Goal: Task Accomplishment & Management: Use online tool/utility

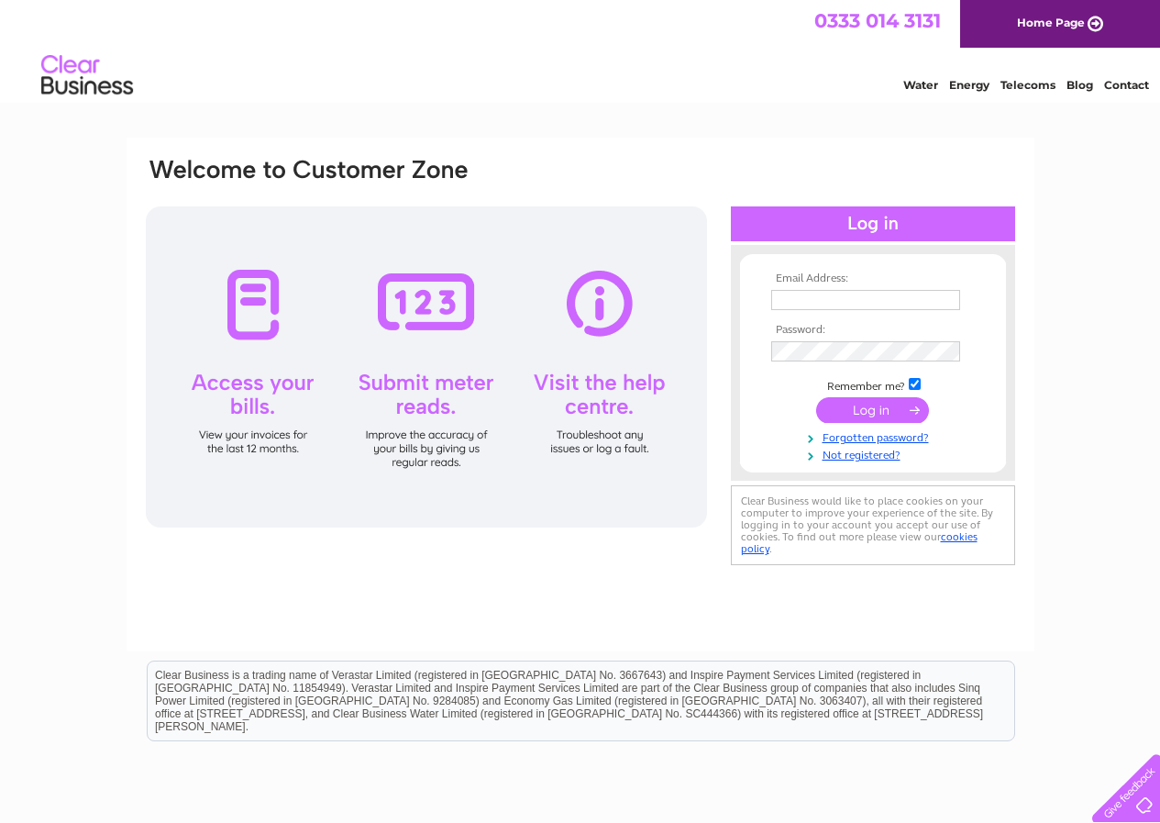
type input "info@jdunnandsons.co.uk"
click at [869, 405] on input "submit" at bounding box center [872, 410] width 113 height 26
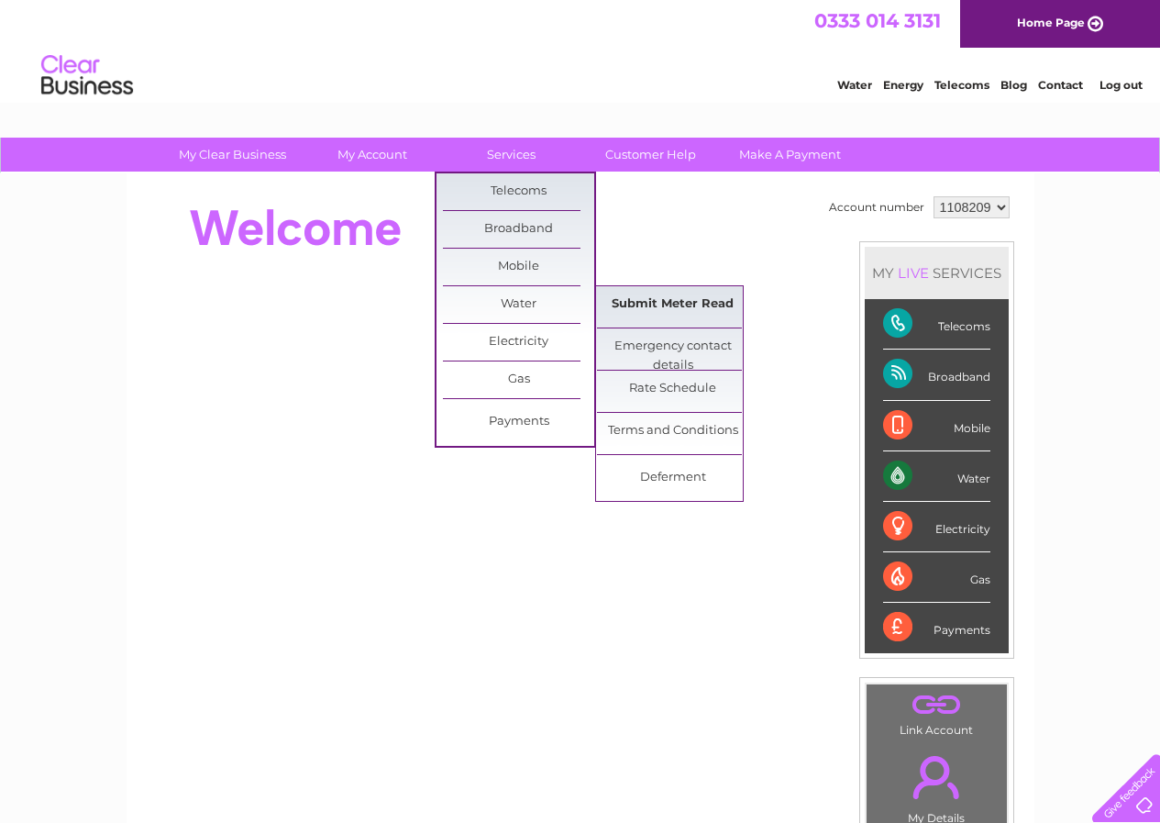
click at [633, 306] on link "Submit Meter Read" at bounding box center [672, 304] width 151 height 37
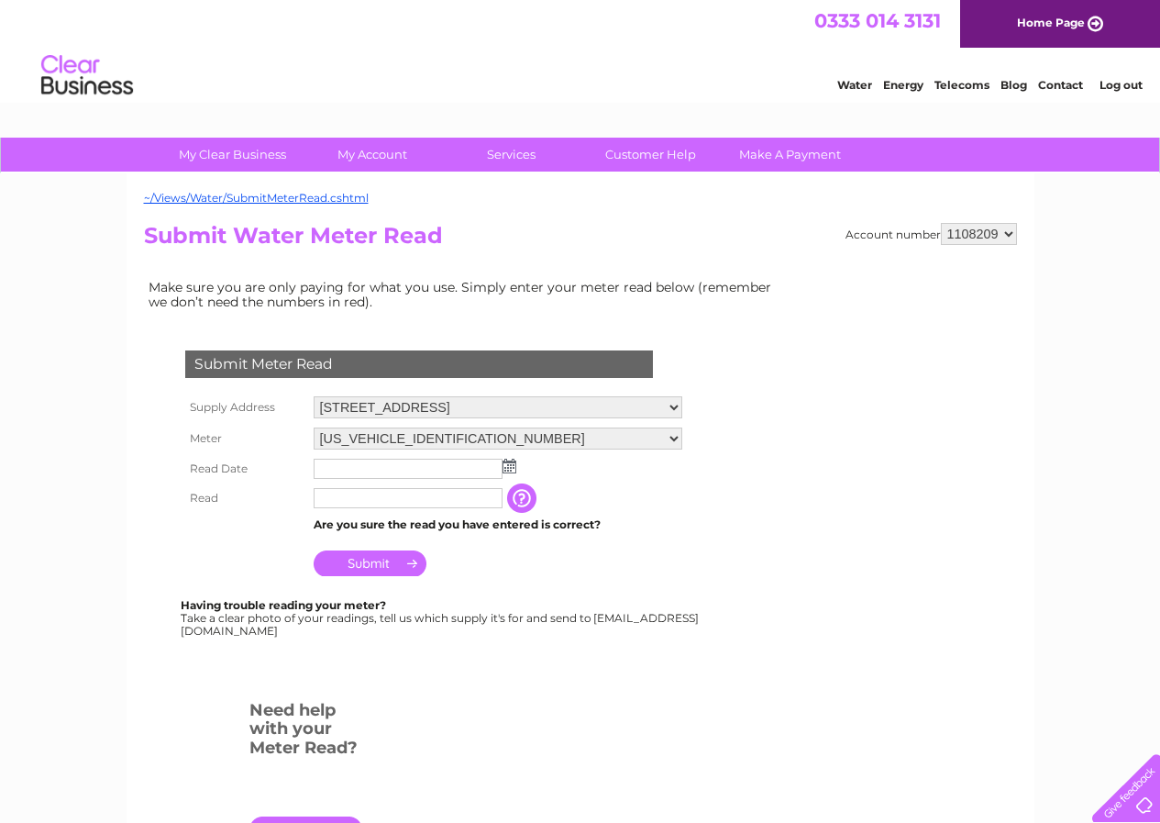
click at [397, 498] on input "text" at bounding box center [408, 498] width 189 height 20
type input "00029"
click at [505, 466] on img at bounding box center [510, 466] width 14 height 15
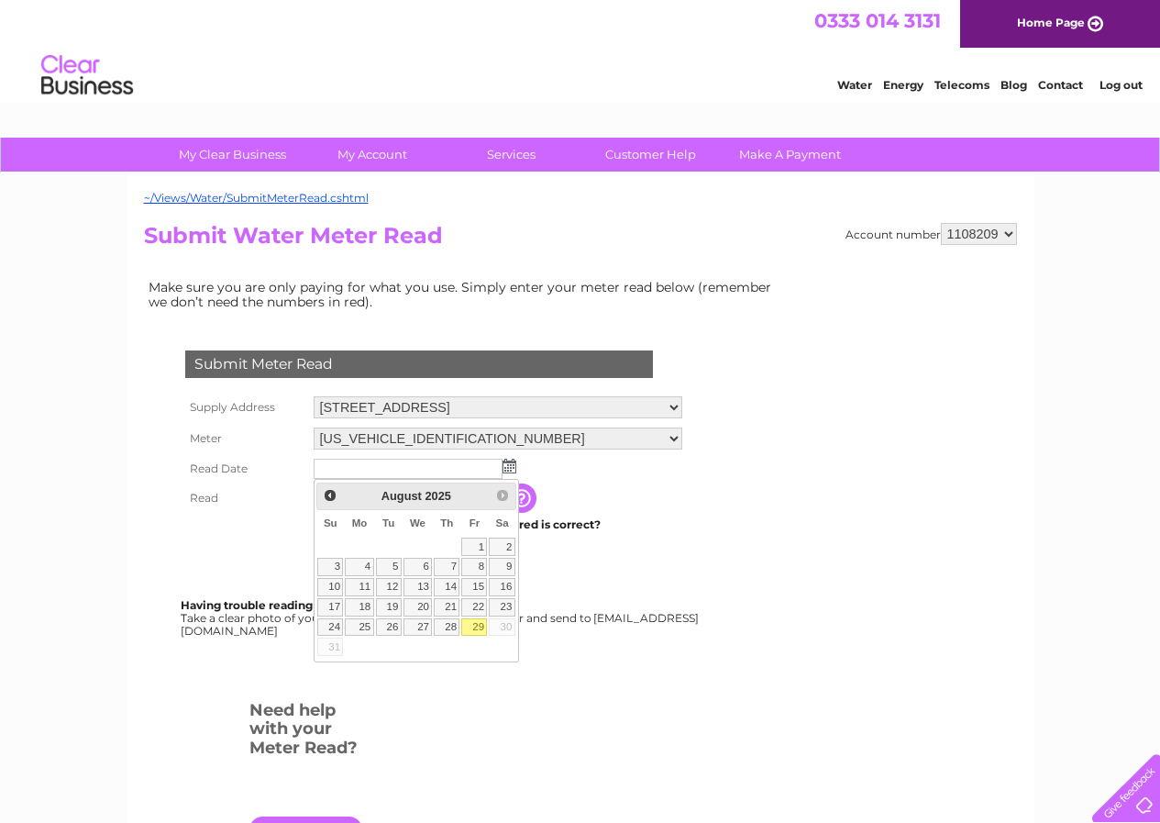
click at [478, 626] on link "29" at bounding box center [474, 627] width 26 height 18
type input "2025/08/29"
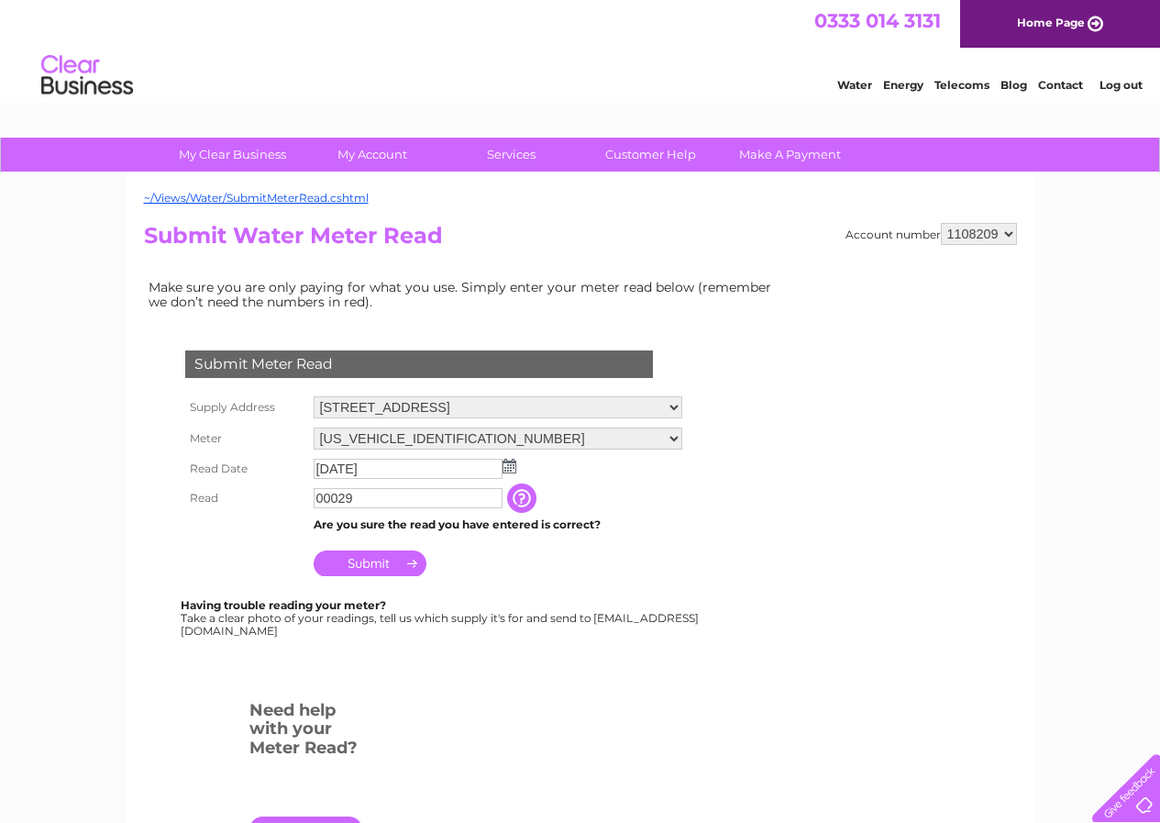
click at [365, 562] on input "Submit" at bounding box center [370, 563] width 113 height 26
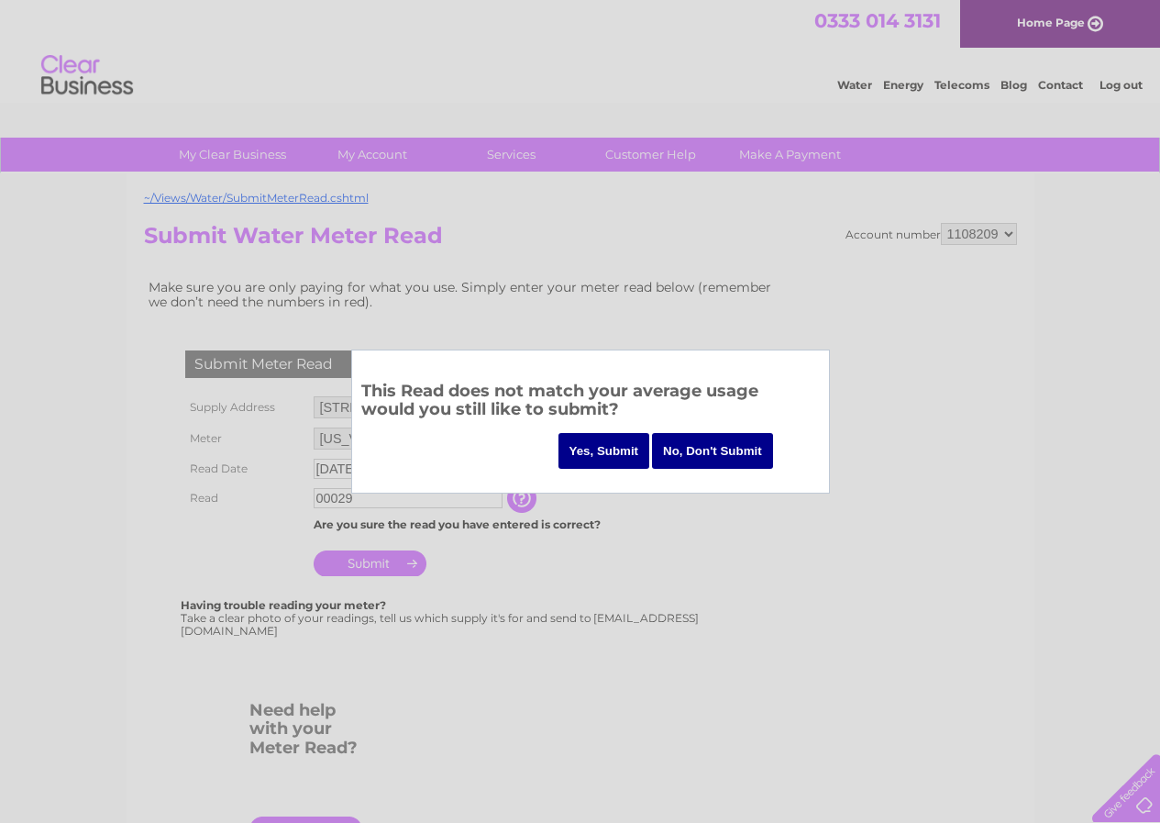
click at [609, 442] on input "Yes, Submit" at bounding box center [605, 451] width 92 height 36
